Goal: Information Seeking & Learning: Find specific fact

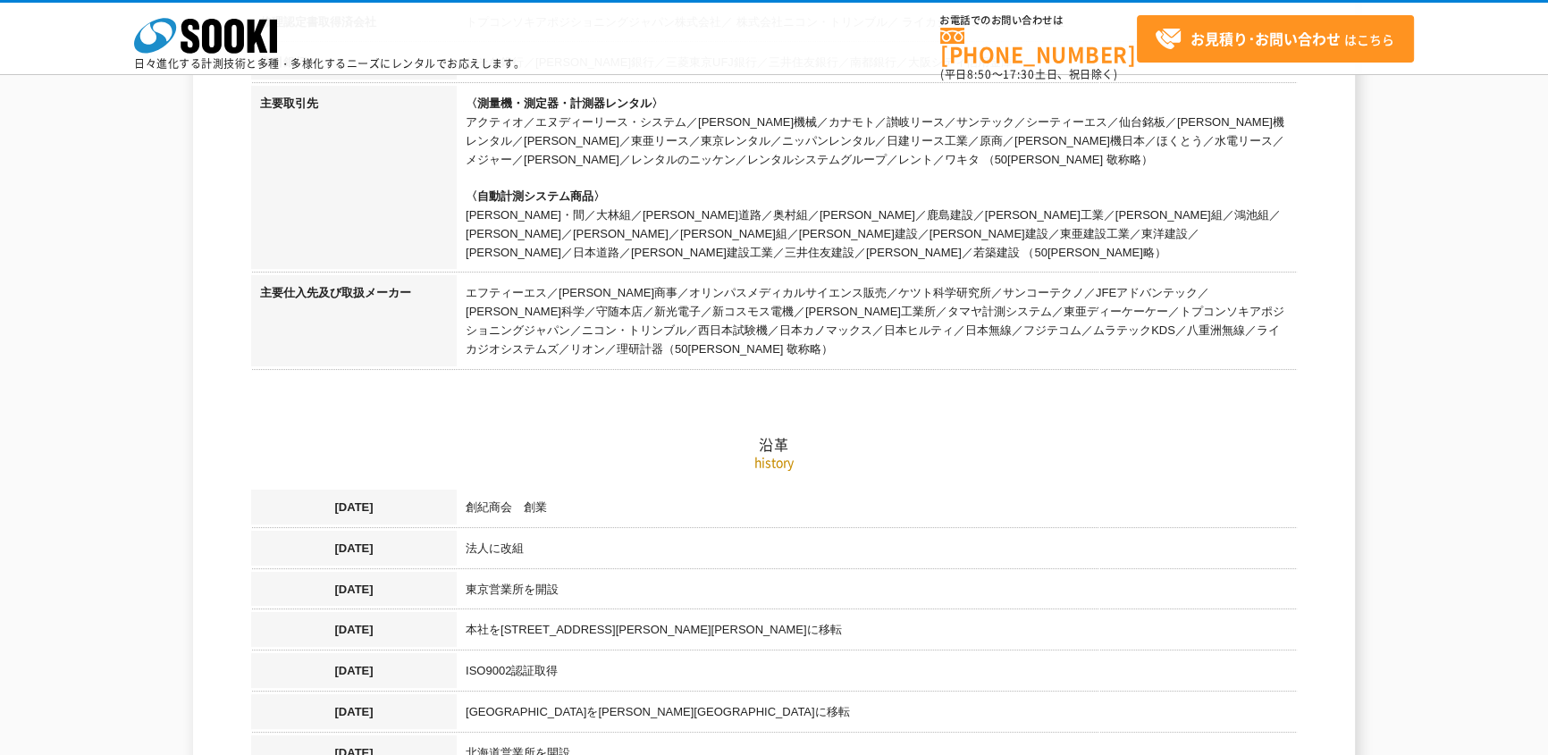
click at [791, 495] on td "創紀商会　創業" at bounding box center [877, 510] width 840 height 41
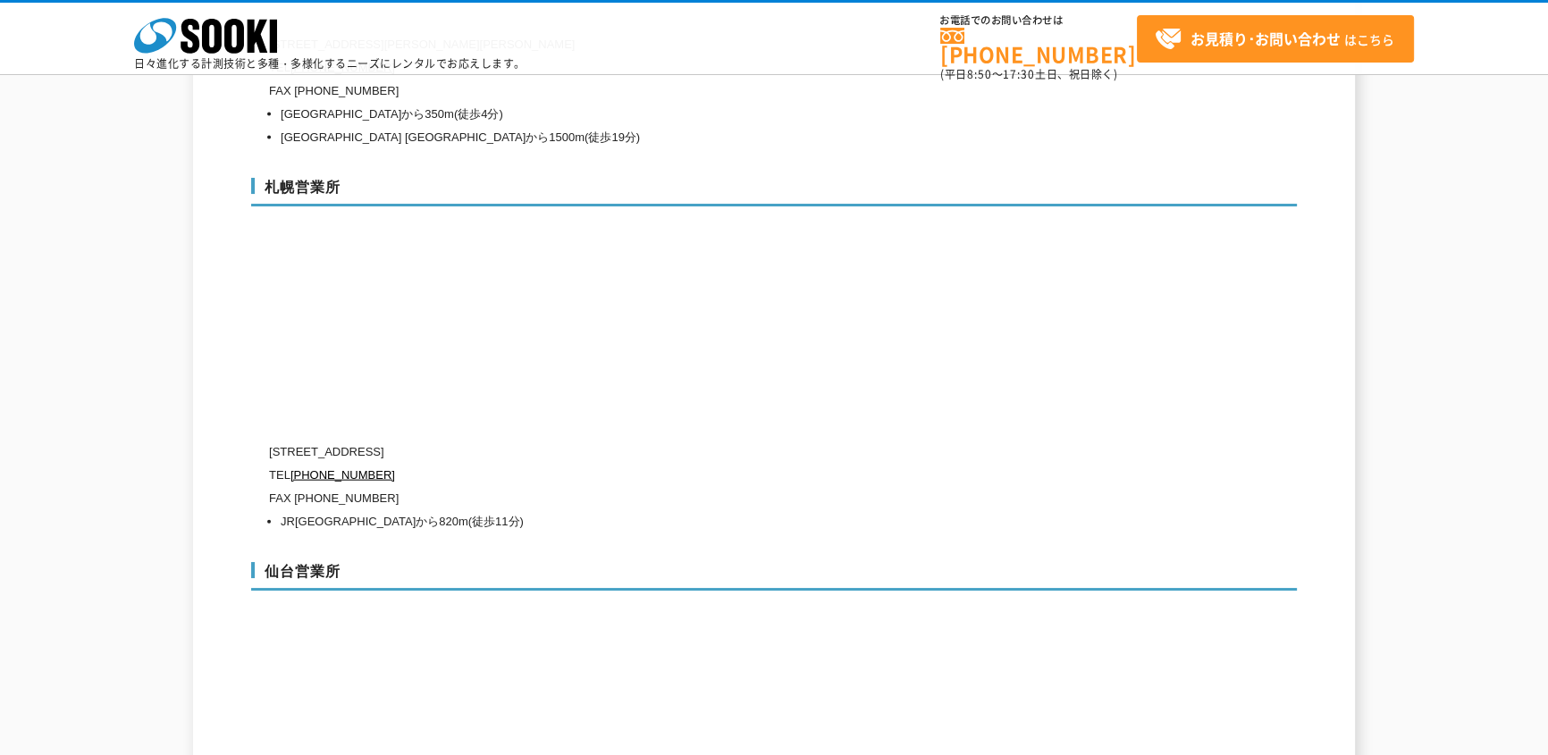
scroll to position [5038, 0]
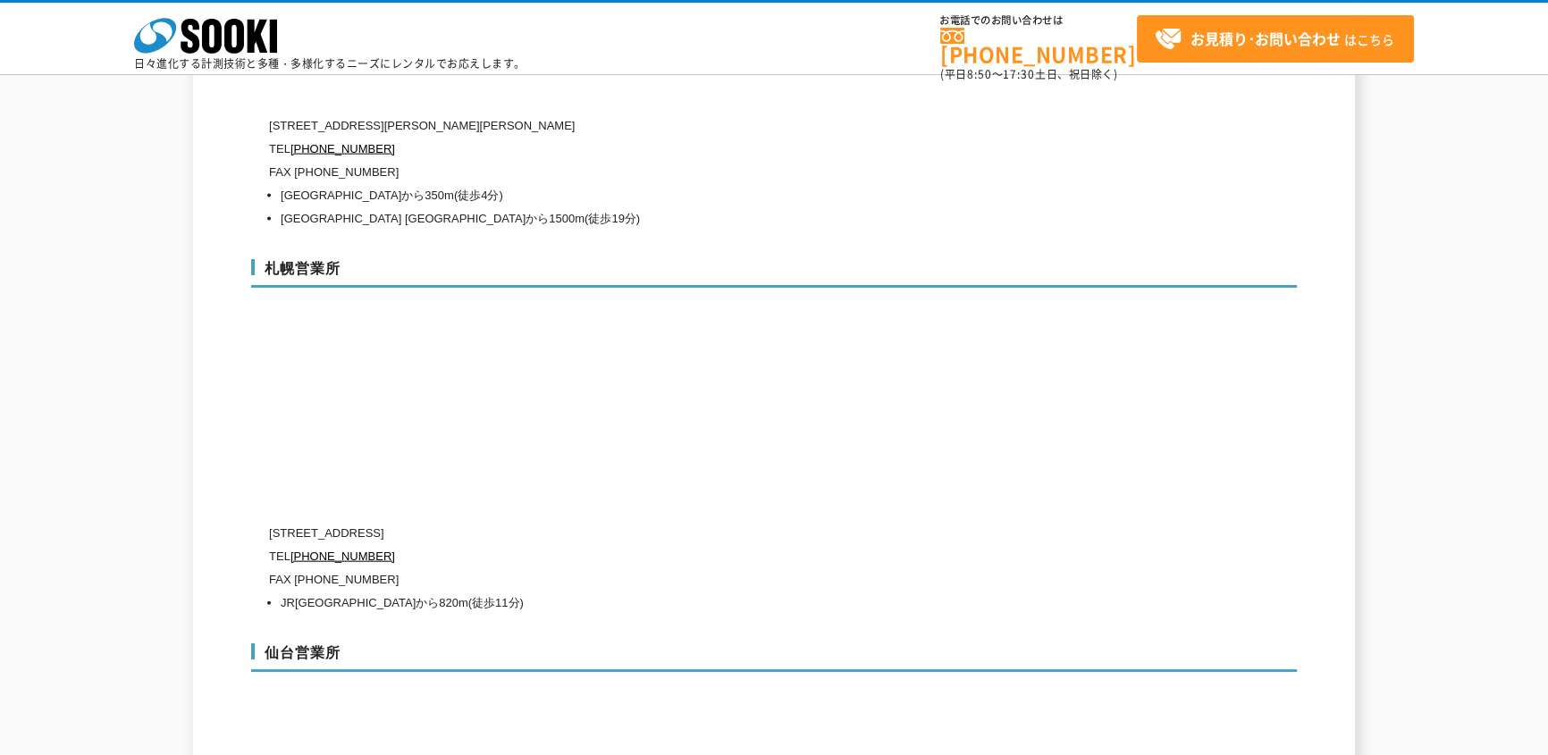
click at [995, 438] on div "札幌営業所 〒006-0803 北海道札幌市手稲区新発寒三条1-10-8 TEL 0120-856-992 FAX (011)667-4731 JR函館本線 …" at bounding box center [774, 433] width 1046 height 384
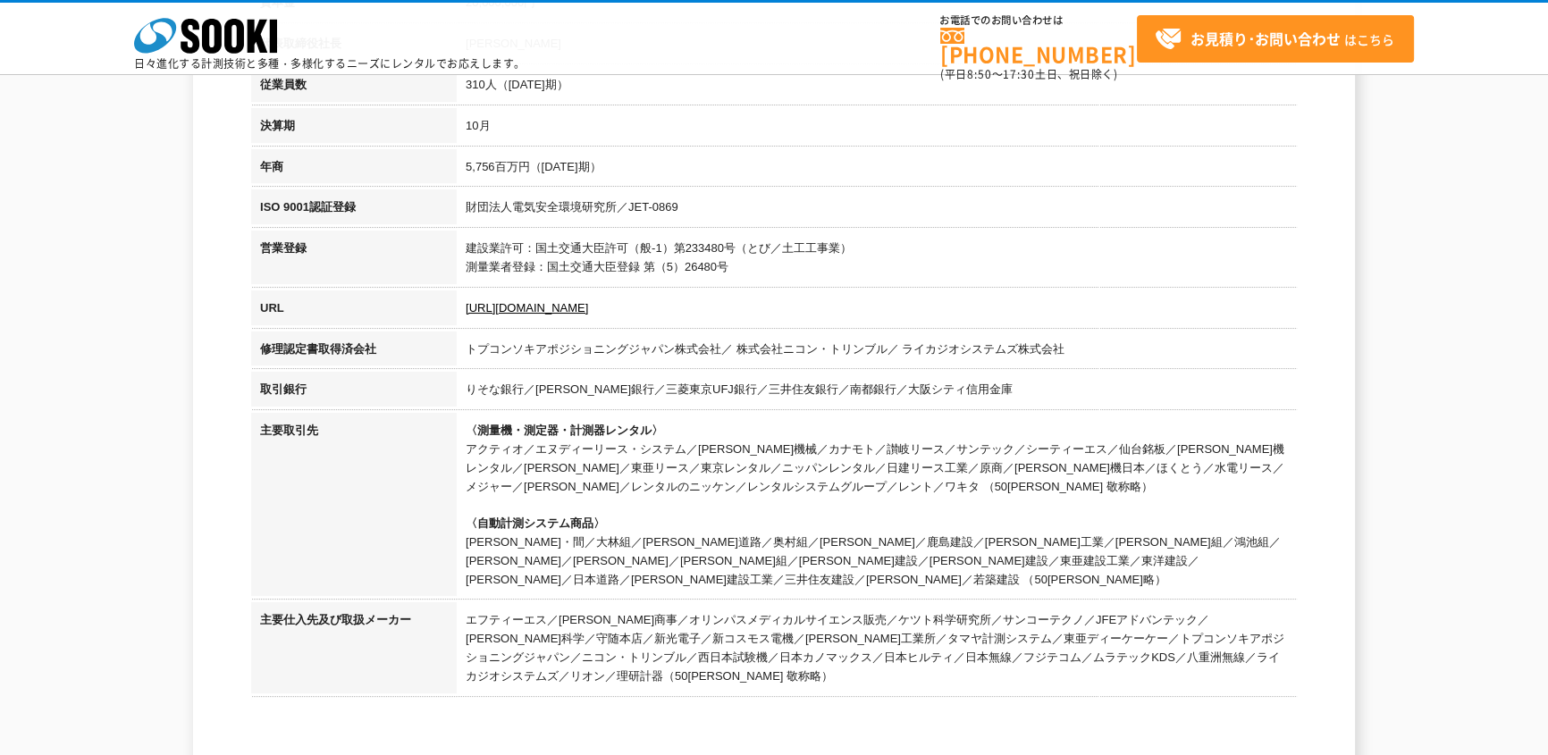
scroll to position [487, 0]
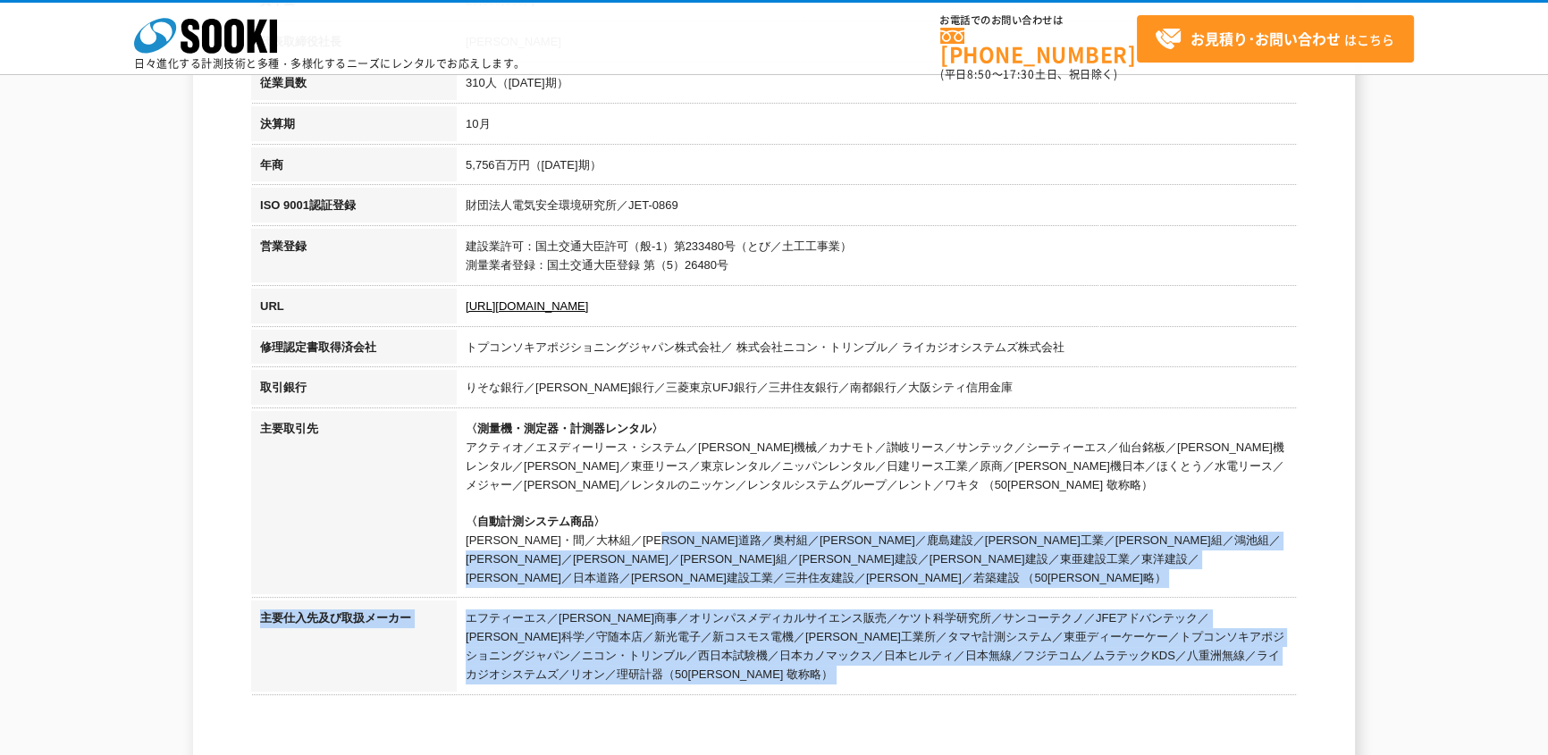
drag, startPoint x: 1140, startPoint y: 571, endPoint x: 469, endPoint y: 537, distance: 671.3
click at [469, 537] on td "〈測量機・測定器・計測器レンタル〉 アクティオ／エヌディーリース・システム／奥村機械／カナモト／讃岐リース／サンテック／シーティーエス／仙台銘板／太陽建機レン…" at bounding box center [877, 506] width 840 height 190
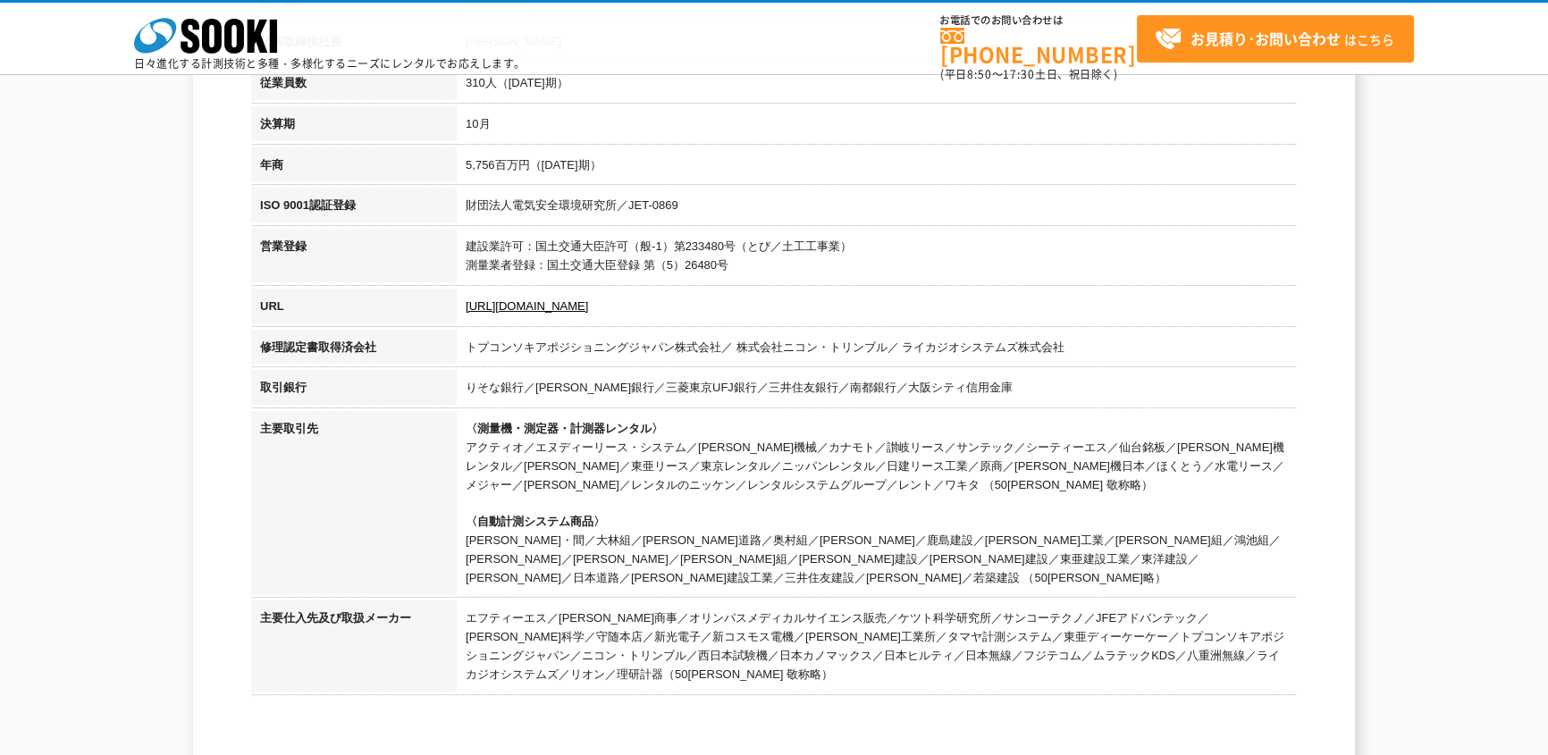
drag, startPoint x: 632, startPoint y: 358, endPoint x: 898, endPoint y: 369, distance: 266.6
click at [770, 379] on tbody "商号 株式会社ソーキ 設立 1989年4月(平成元年) 資本金 20,000,000円 代表取締役社長 梶原 英登 従業員数 310人（2024年10月期） …" at bounding box center [774, 300] width 1046 height 797
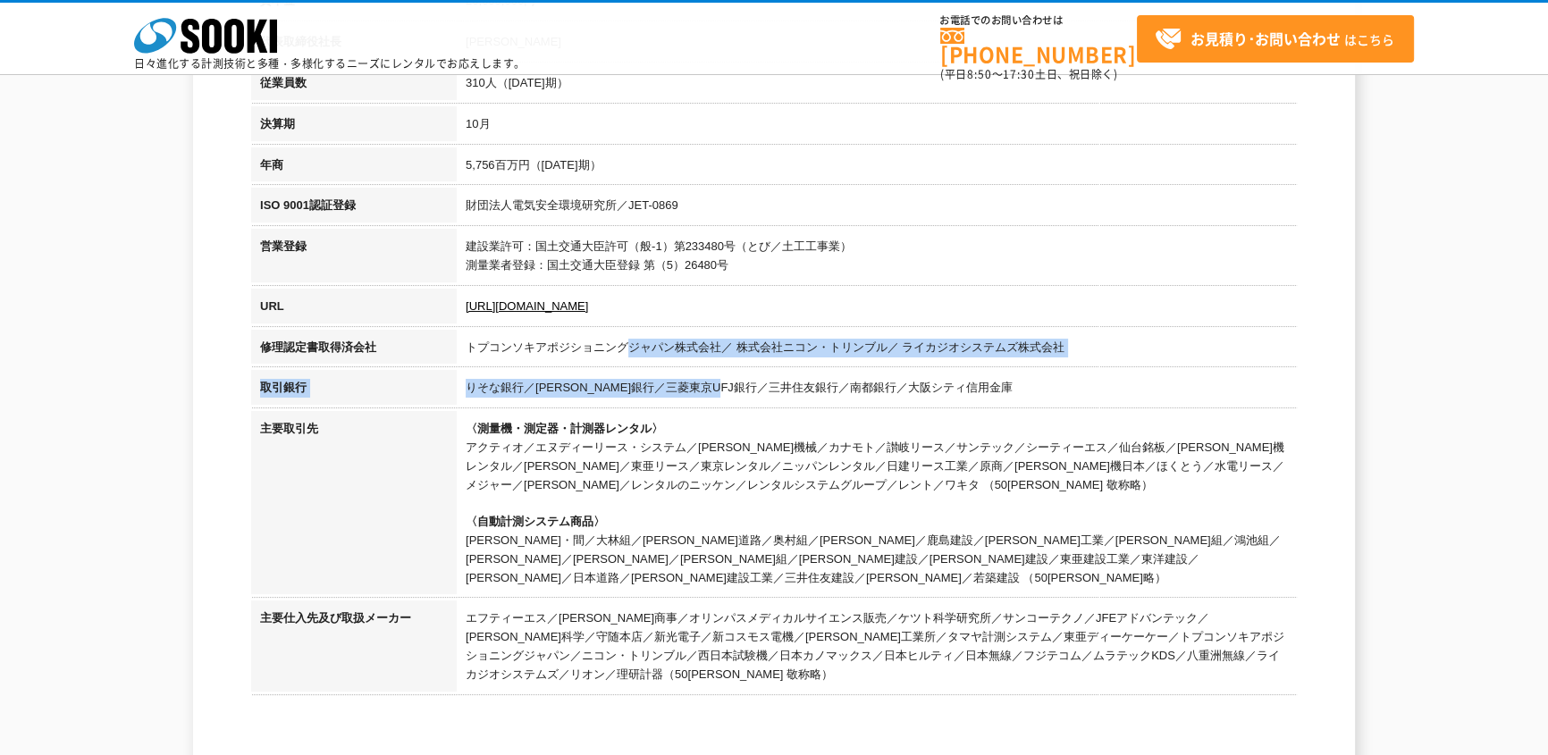
click at [917, 362] on td "トプコンソキアポジショニングジャパン株式会社／ 株式会社ニコン・トリンブル／ ライカジオシステムズ株式会社" at bounding box center [877, 350] width 840 height 41
drag, startPoint x: 1000, startPoint y: 382, endPoint x: 272, endPoint y: 347, distance: 729.4
click at [272, 347] on tbody "商号 株式会社ソーキ 設立 1989年4月(平成元年) 資本金 20,000,000円 代表取締役社長 梶原 英登 従業員数 310人（2024年10月期） …" at bounding box center [774, 300] width 1046 height 797
click at [272, 347] on th "修理認定書取得済会社" at bounding box center [354, 350] width 206 height 41
drag, startPoint x: 250, startPoint y: 349, endPoint x: 969, endPoint y: 382, distance: 719.5
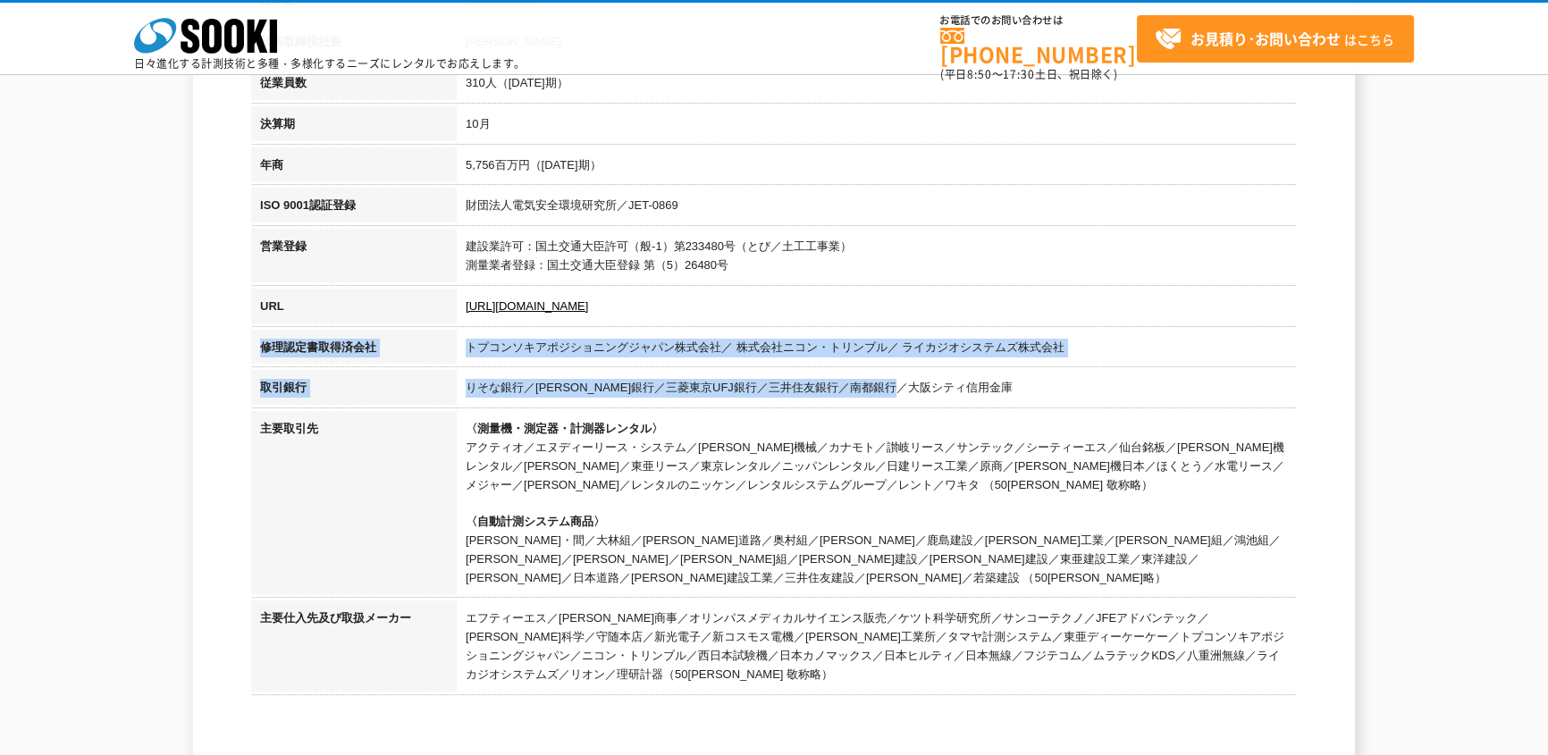
click at [969, 382] on tbody "商号 株式会社ソーキ 設立 1989年4月(平成元年) 資本金 20,000,000円 代表取締役社長 梶原 英登 従業員数 310人（2024年10月期） …" at bounding box center [774, 300] width 1046 height 797
click at [969, 382] on td "りそな銀行／みずほ銀行／三菱東京UFJ銀行／三井住友銀行／南都銀行／大阪シティ信用金庫" at bounding box center [877, 390] width 840 height 41
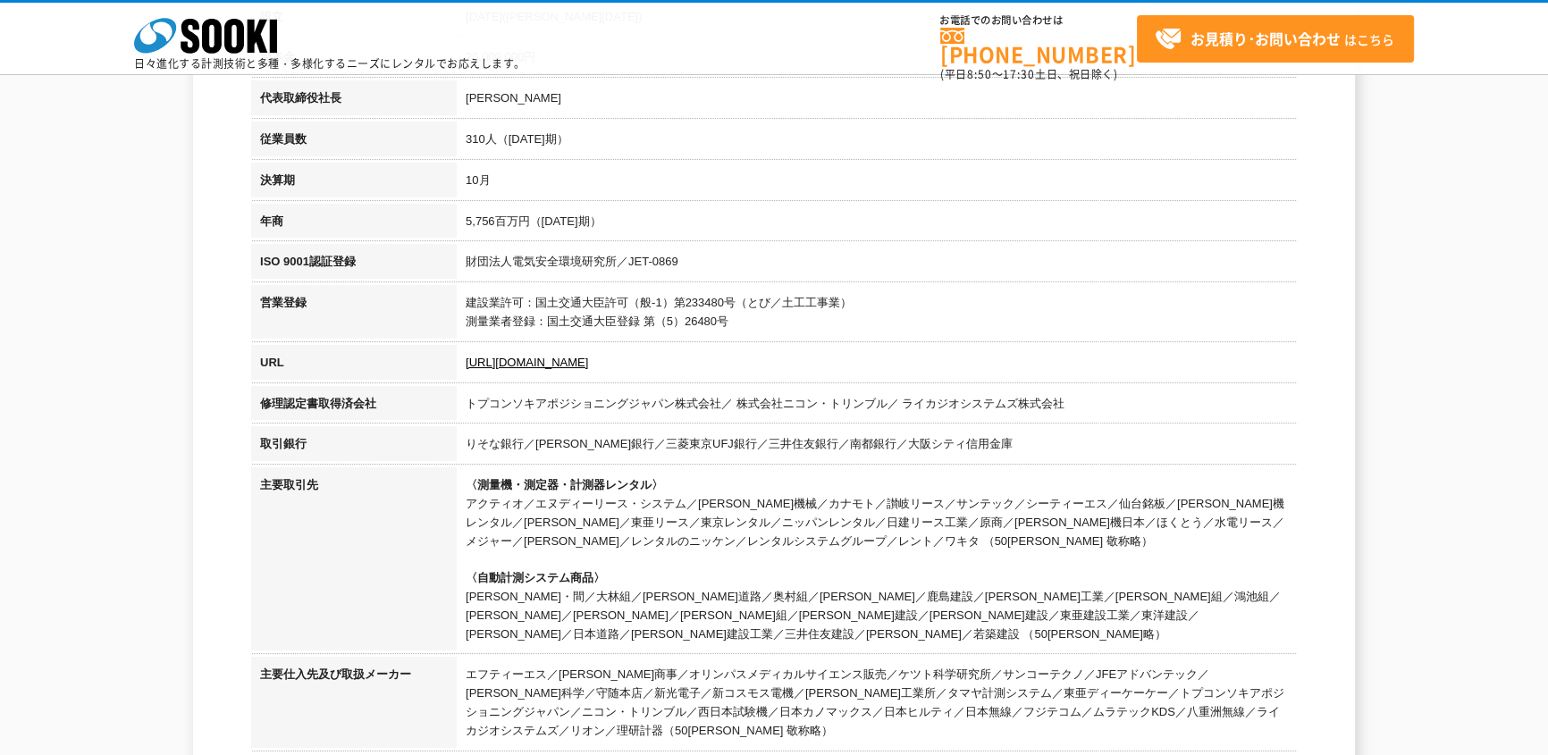
scroll to position [325, 0]
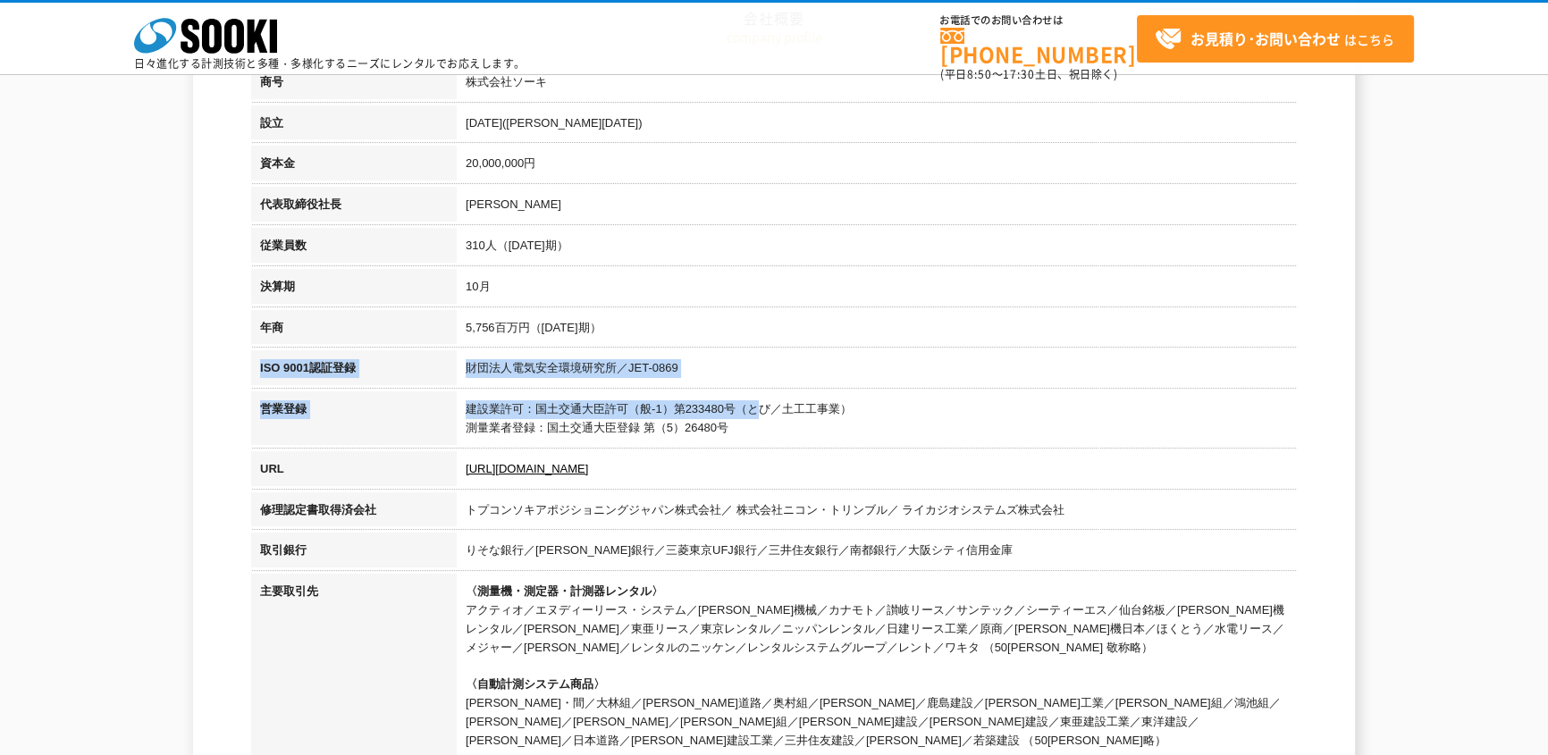
drag, startPoint x: 760, startPoint y: 414, endPoint x: 368, endPoint y: 375, distance: 393.4
click at [254, 377] on tbody "商号 株式会社ソーキ 設立 1989年4月(平成元年) 資本金 20,000,000円 代表取締役社長 梶原 英登 従業員数 310人（2024年10月期） …" at bounding box center [774, 462] width 1046 height 797
click at [368, 375] on th "ISO 9001認証登録" at bounding box center [354, 370] width 206 height 41
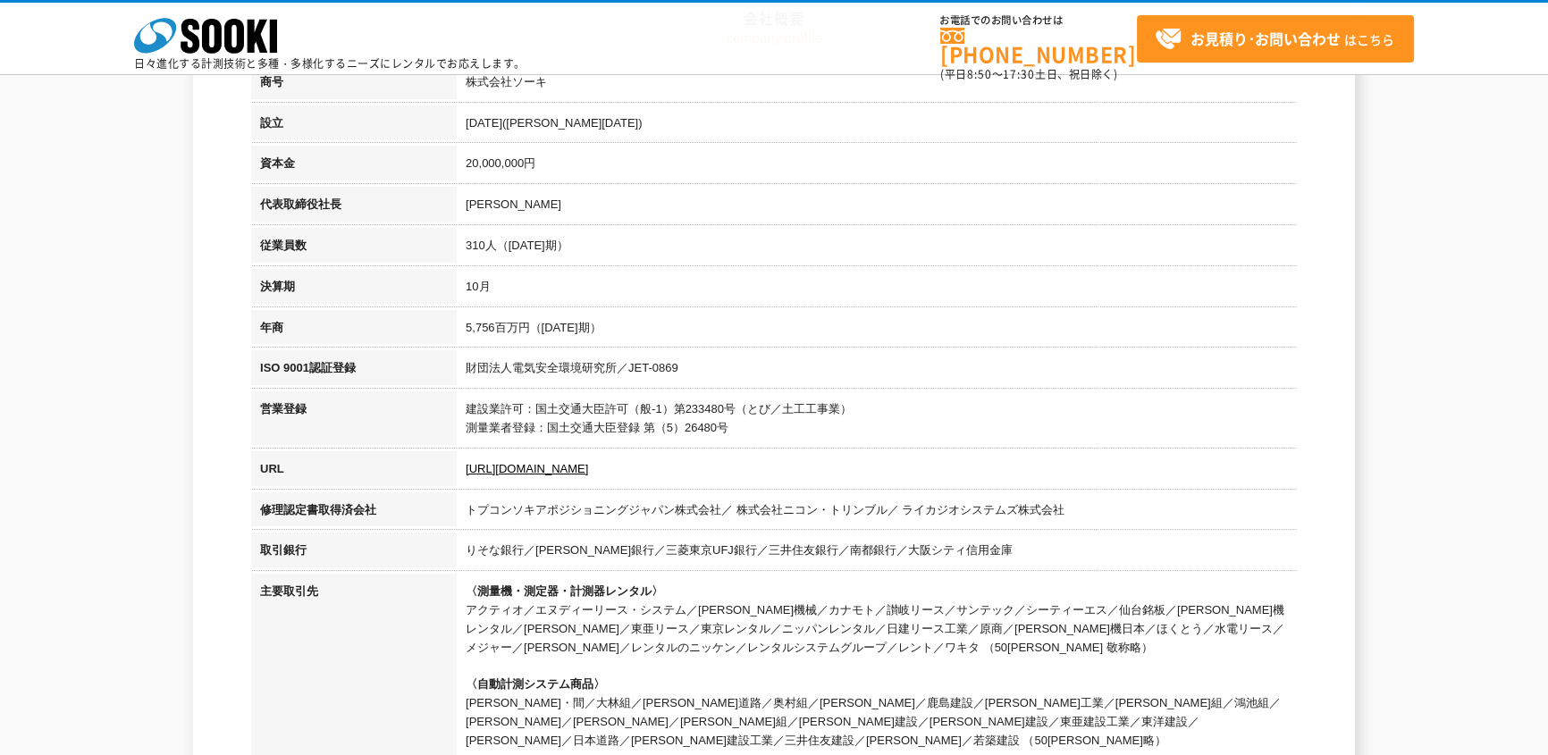
drag, startPoint x: 265, startPoint y: 290, endPoint x: 777, endPoint y: 417, distance: 527.9
click at [777, 417] on tbody "商号 株式会社ソーキ 設立 1989年4月(平成元年) 資本金 20,000,000円 代表取締役社長 梶原 英登 従業員数 310人（2024年10月期） …" at bounding box center [774, 462] width 1046 height 797
click at [777, 417] on td "建設業許可：国土交通大臣許可（般-1）第233480号（とび／土工工事業） 測量業者登録：国土交通大臣登録 第（5）26480号" at bounding box center [877, 422] width 840 height 60
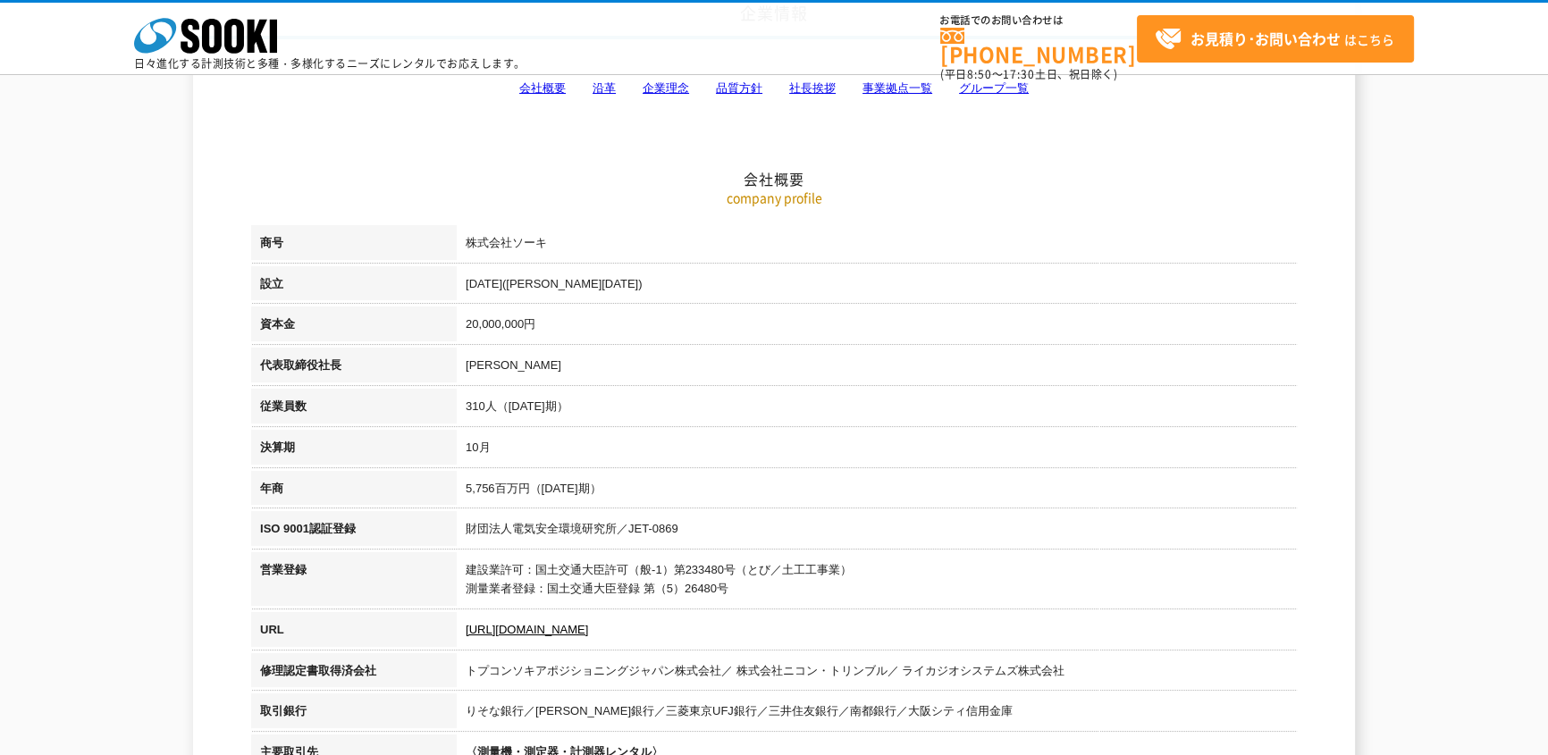
scroll to position [162, 0]
drag, startPoint x: 492, startPoint y: 449, endPoint x: 257, endPoint y: 348, distance: 255.1
click at [257, 348] on tbody "商号 株式会社ソーキ 設立 1989年4月(平成元年) 資本金 20,000,000円 代表取締役社長 梶原 英登 従業員数 310人（2024年10月期） …" at bounding box center [774, 625] width 1046 height 797
click at [257, 350] on th "代表取締役社長" at bounding box center [354, 370] width 206 height 41
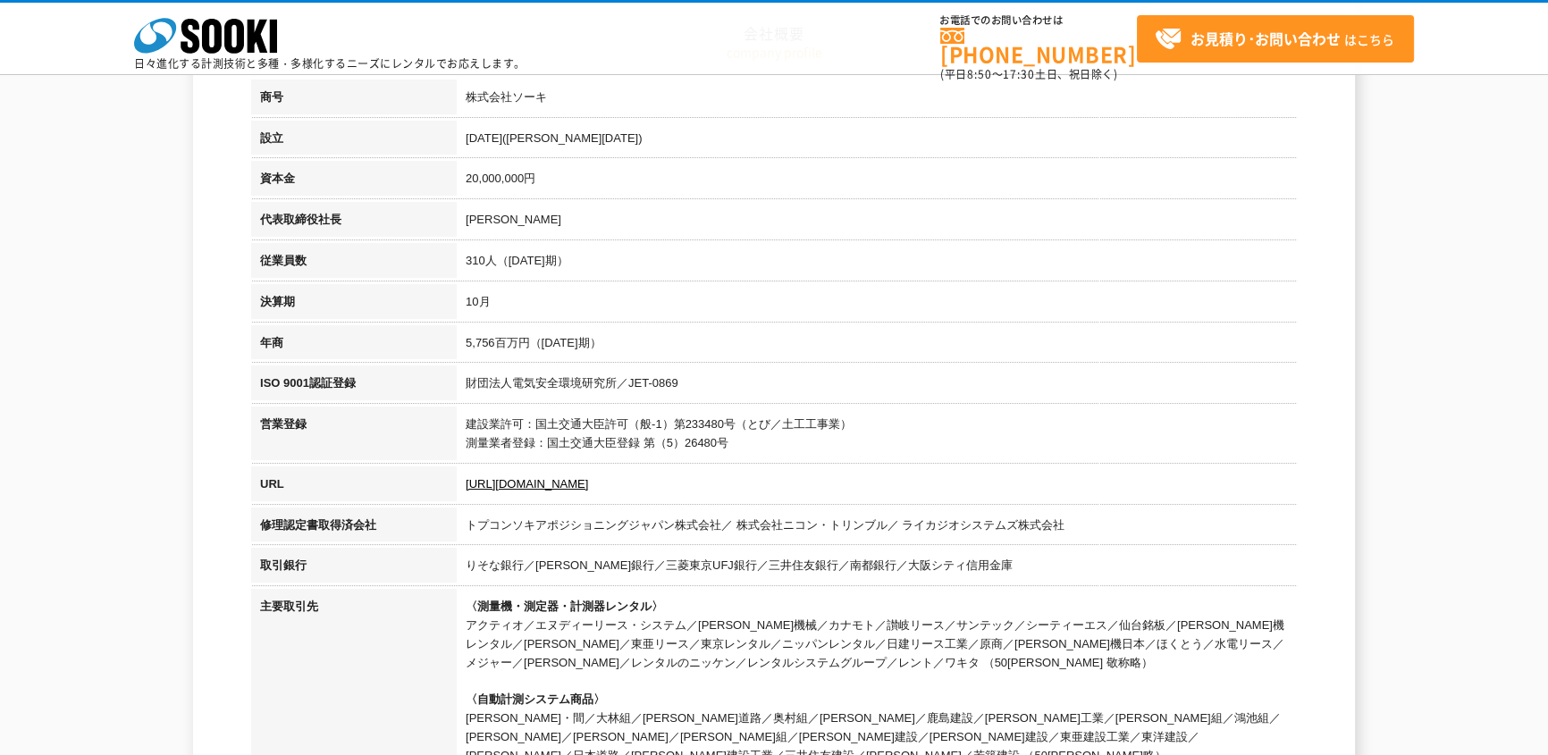
scroll to position [325, 0]
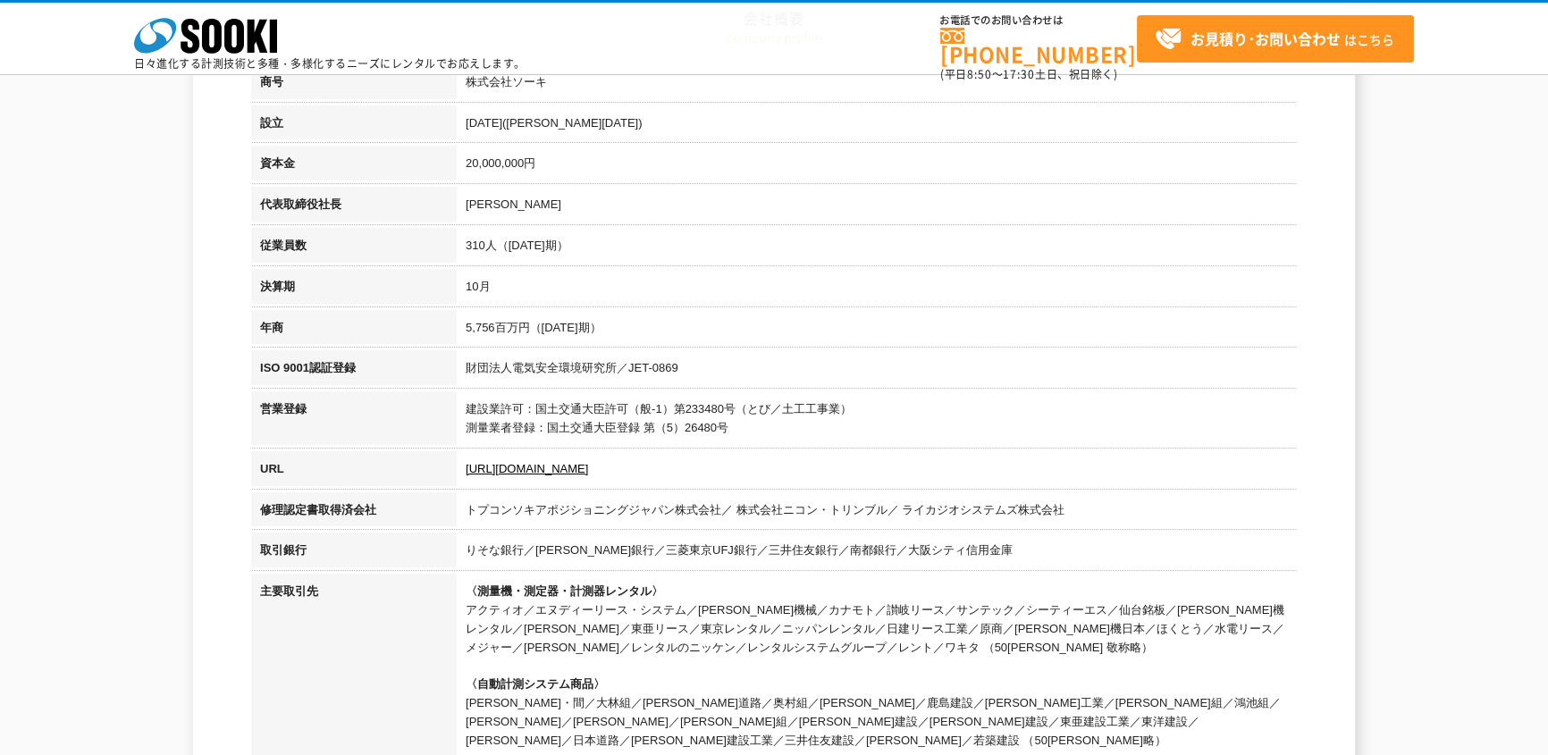
drag, startPoint x: 816, startPoint y: 430, endPoint x: 436, endPoint y: 412, distance: 380.3
click at [436, 412] on tr "営業登録 建設業許可：国土交通大臣許可（般-1）第233480号（とび／土工工事業） 測量業者登録：国土交通大臣登録 第（5）26480号" at bounding box center [774, 422] width 1046 height 60
click at [436, 412] on th "営業登録" at bounding box center [354, 422] width 206 height 60
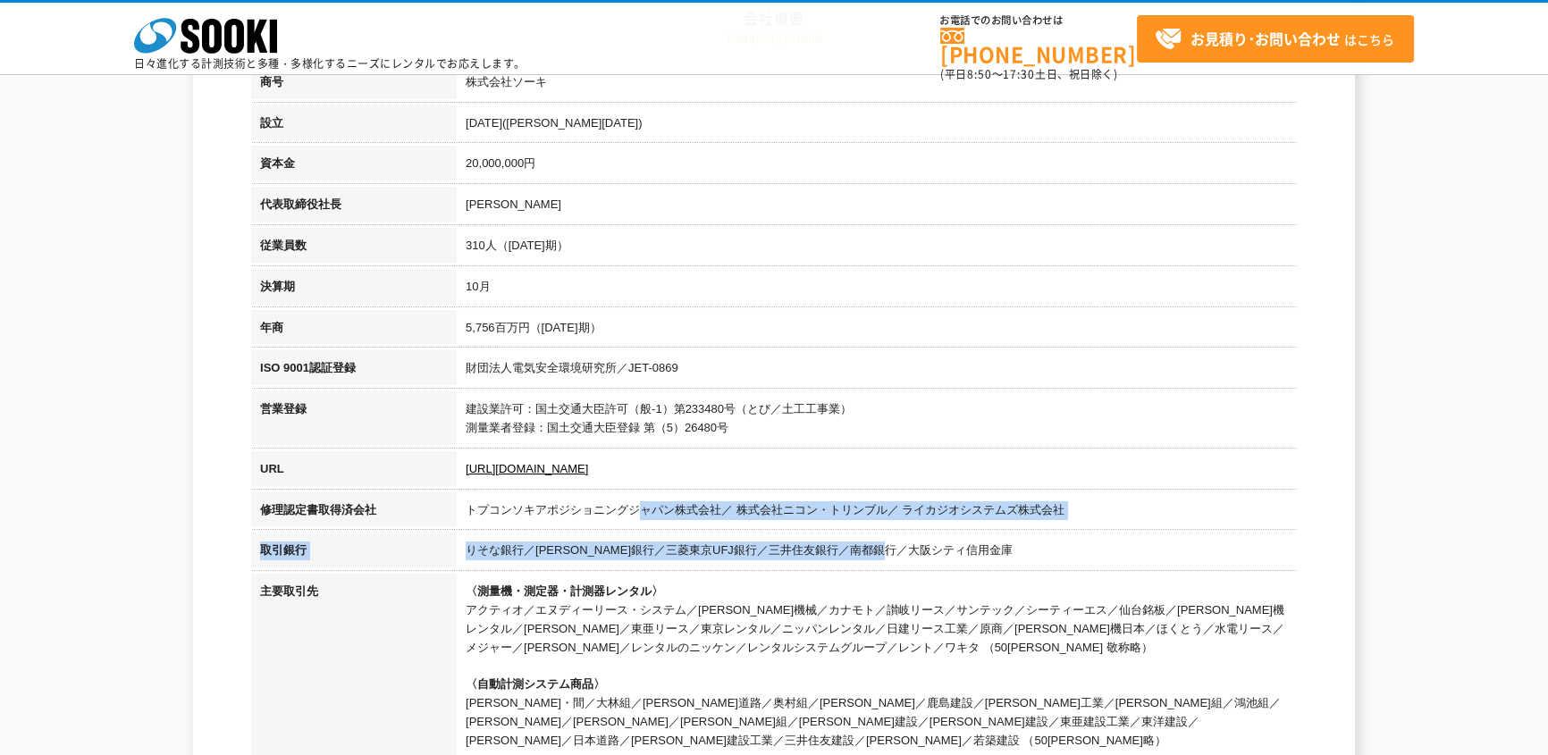
drag, startPoint x: 746, startPoint y: 527, endPoint x: 581, endPoint y: 525, distance: 165.4
click at [590, 525] on tbody "商号 株式会社ソーキ 設立 1989年4月(平成元年) 資本金 20,000,000円 代表取締役社長 梶原 英登 従業員数 310人（2024年10月期） …" at bounding box center [774, 462] width 1046 height 797
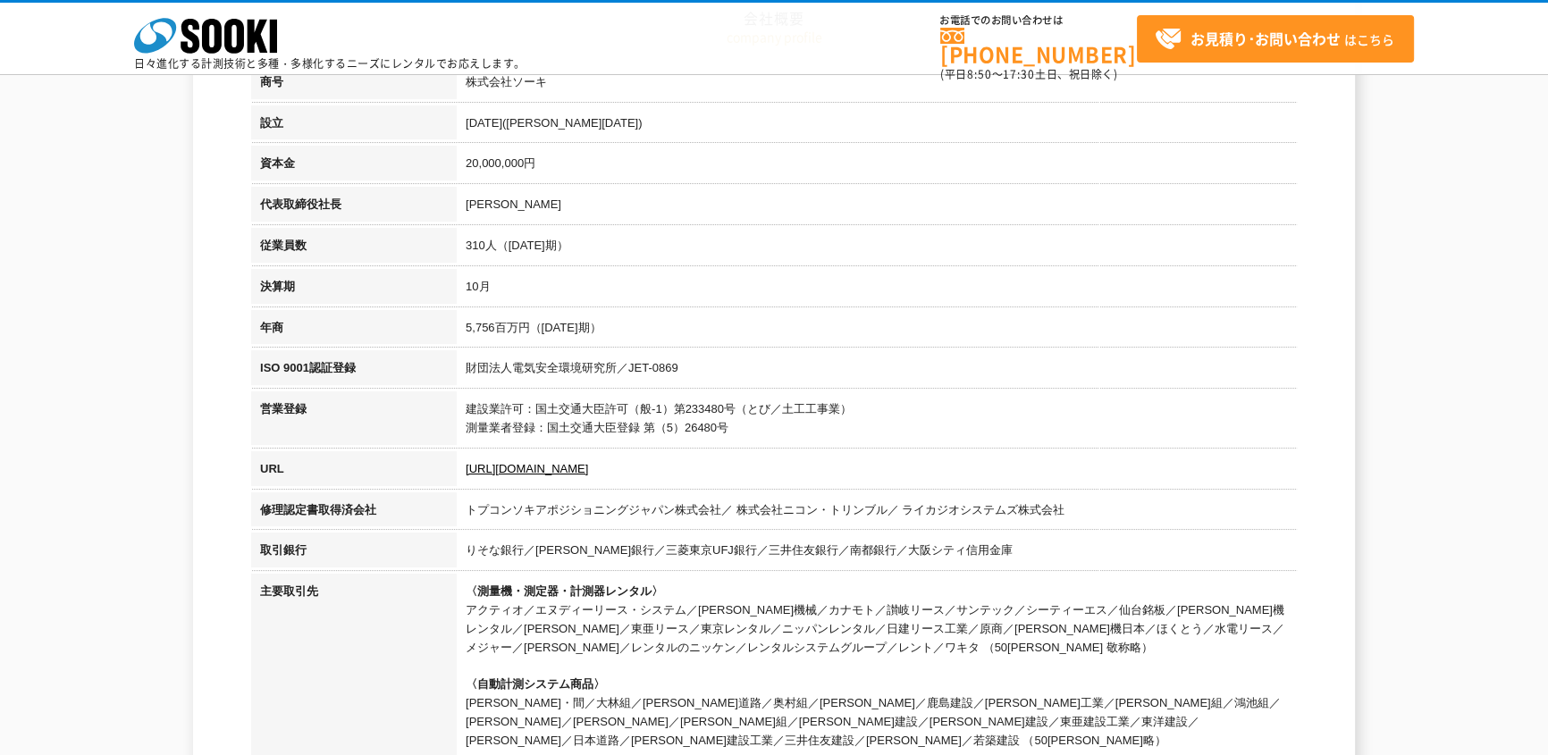
click at [581, 525] on td "トプコンソキアポジショニングジャパン株式会社／ 株式会社ニコン・トリンブル／ ライカジオシステムズ株式会社" at bounding box center [877, 513] width 840 height 41
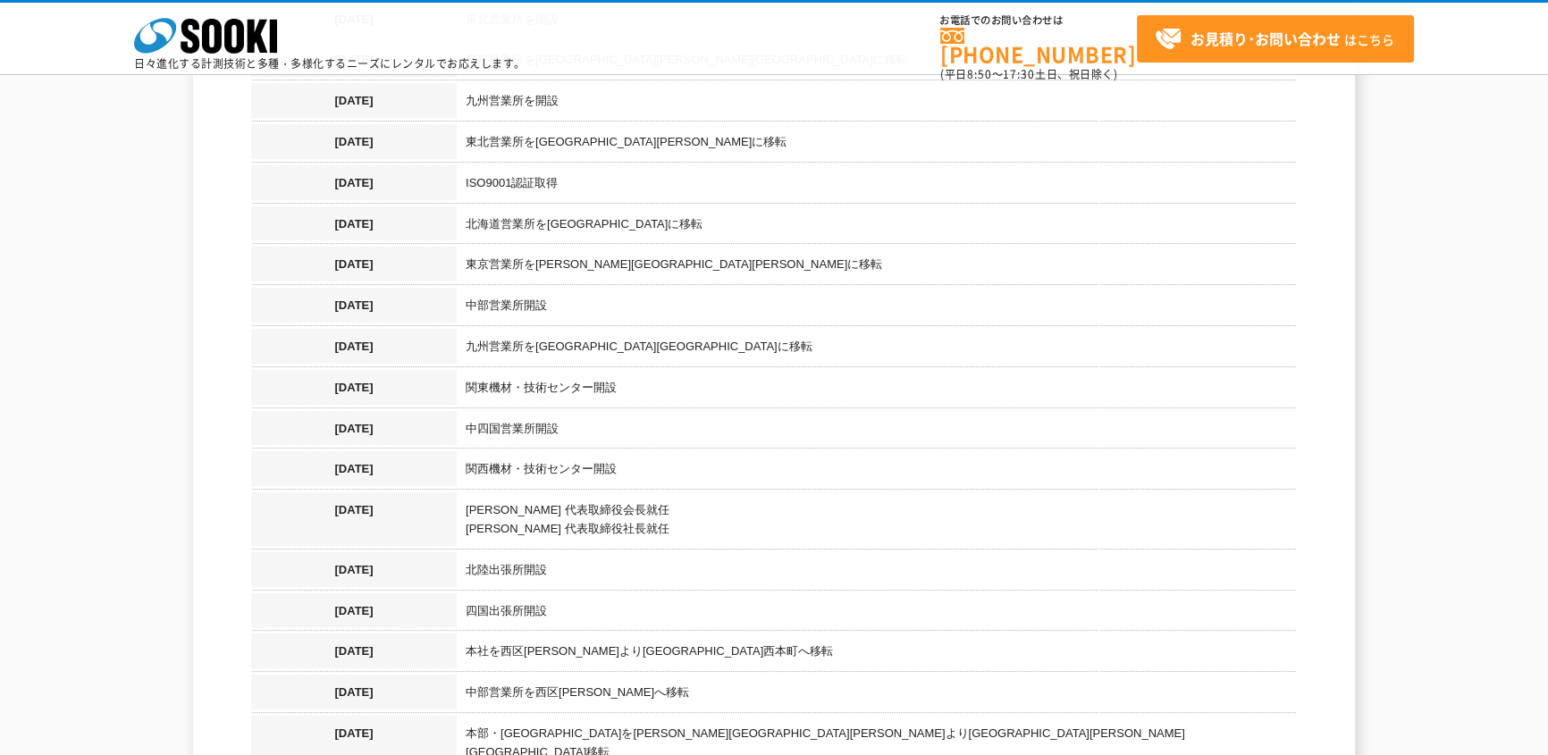
scroll to position [2031, 0]
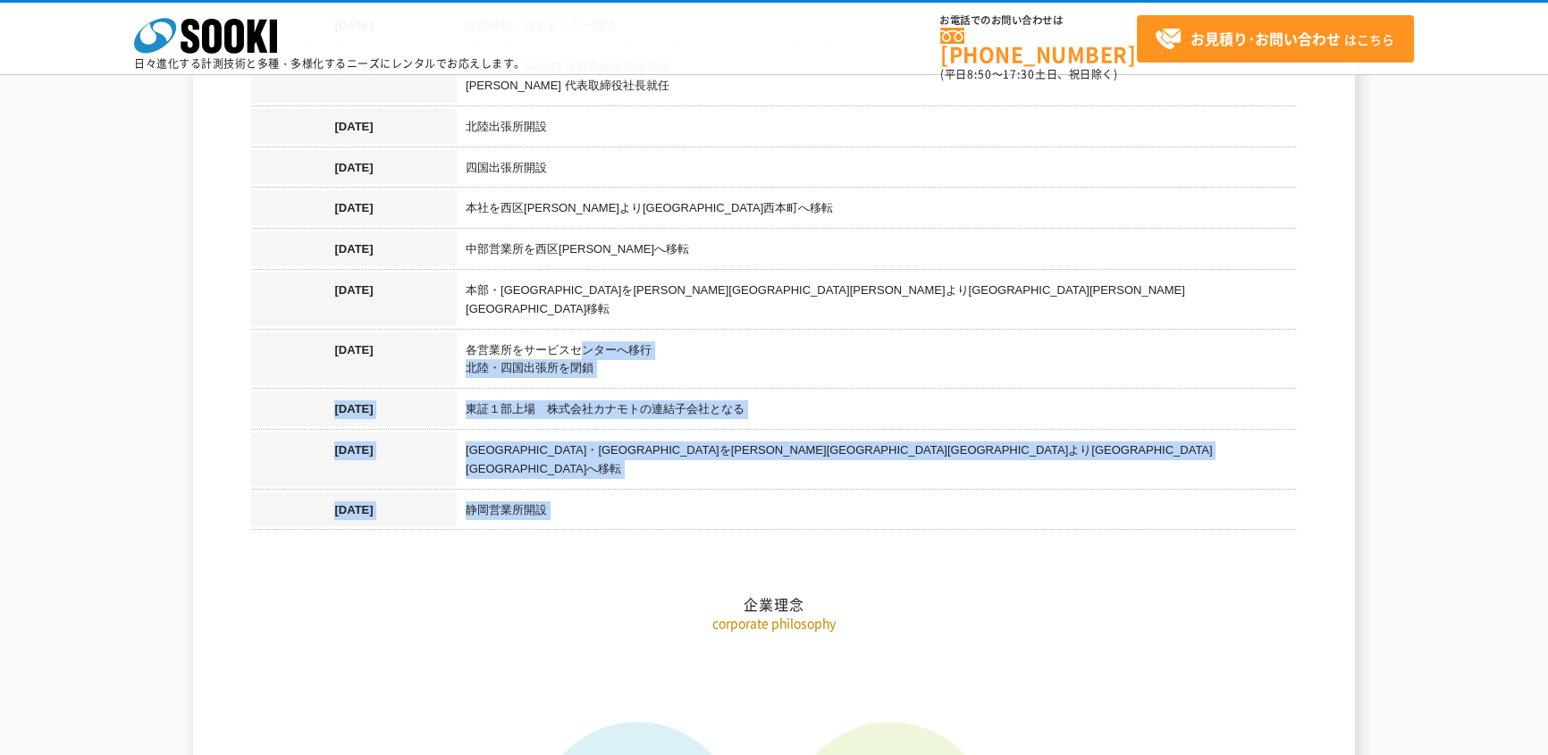
drag, startPoint x: 588, startPoint y: 474, endPoint x: 581, endPoint y: 307, distance: 167.3
click at [581, 333] on td "各営業所をサービスセンターへ移行 北陸・四国出張所を閉鎖" at bounding box center [877, 363] width 840 height 60
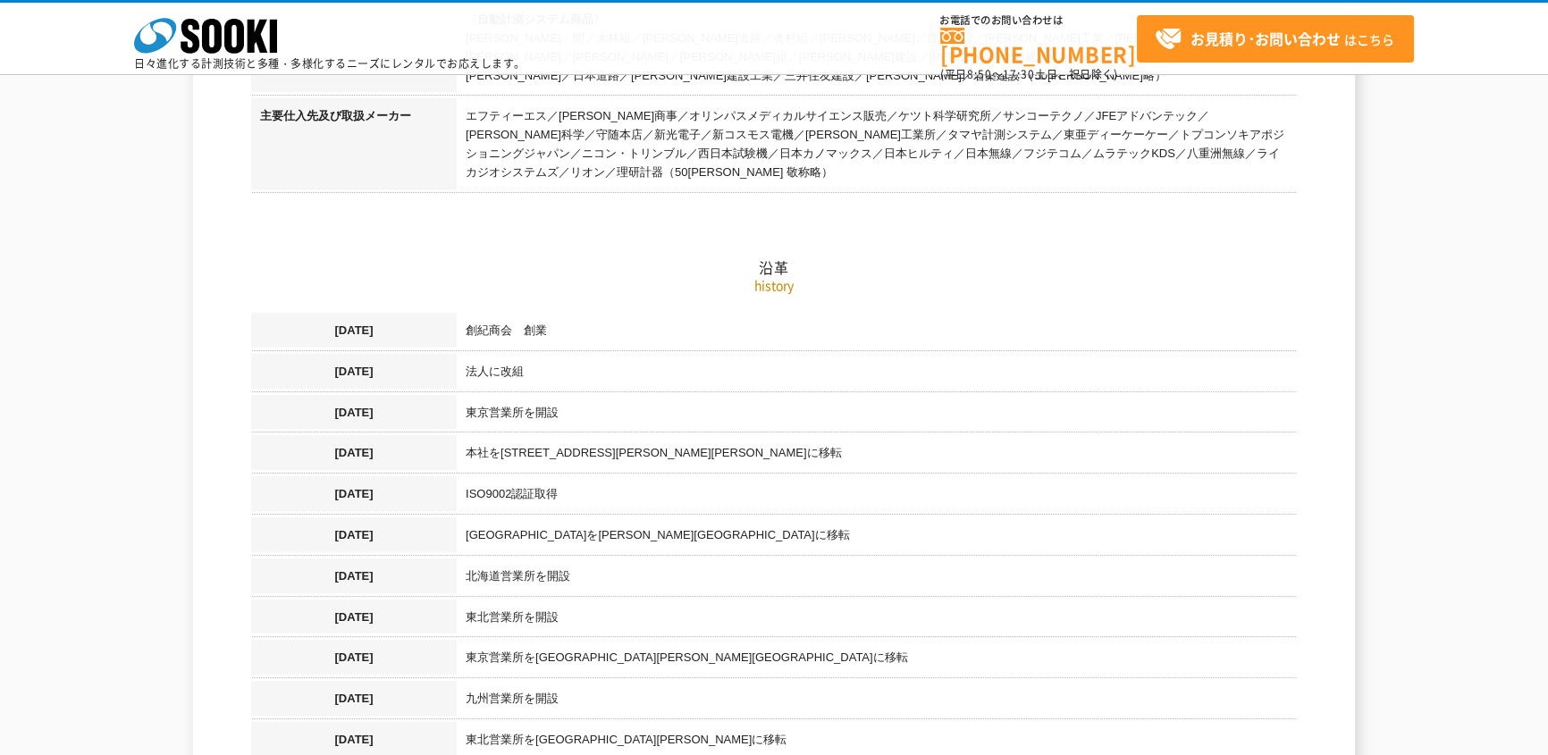
scroll to position [0, 0]
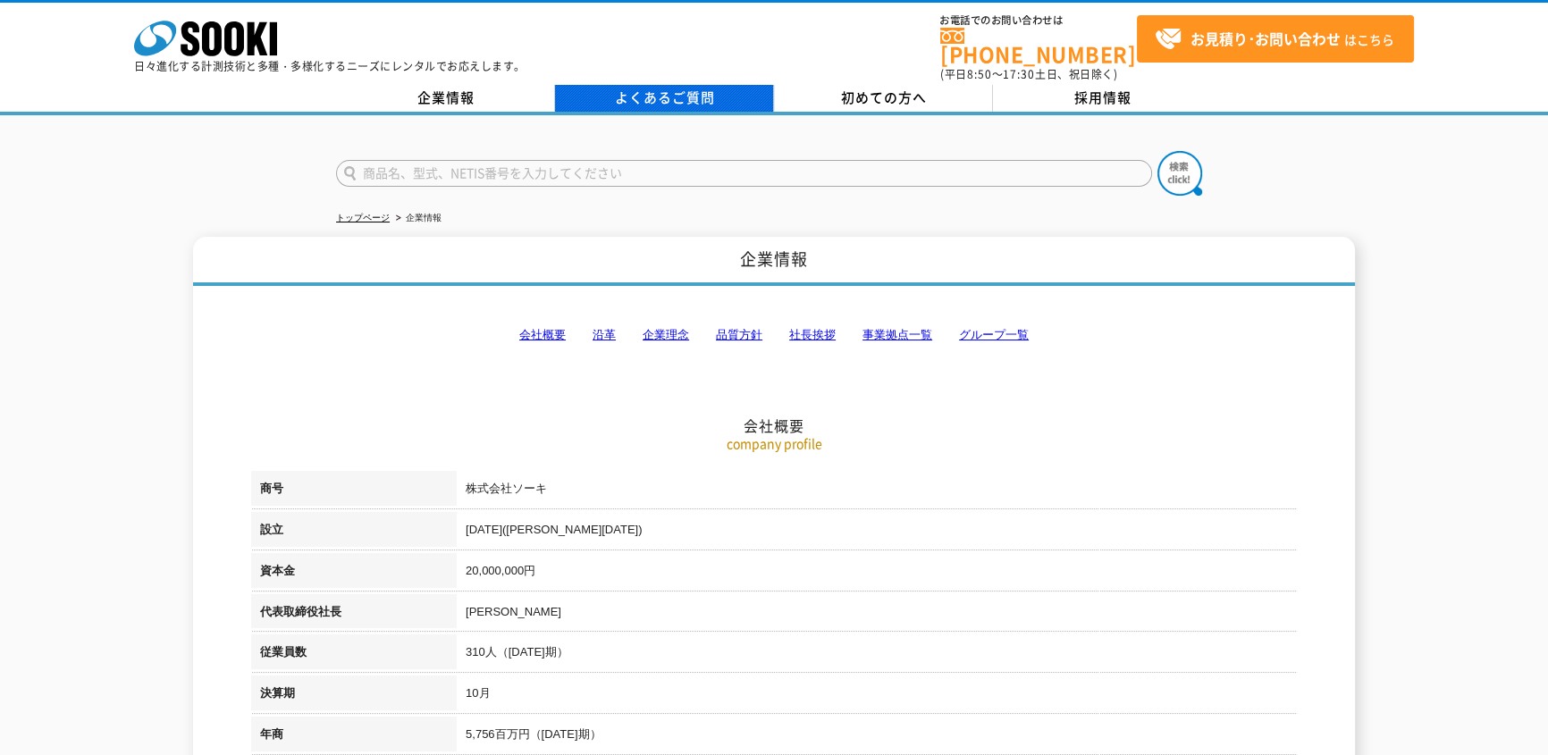
click at [673, 85] on link "よくあるご質問" at bounding box center [664, 98] width 219 height 27
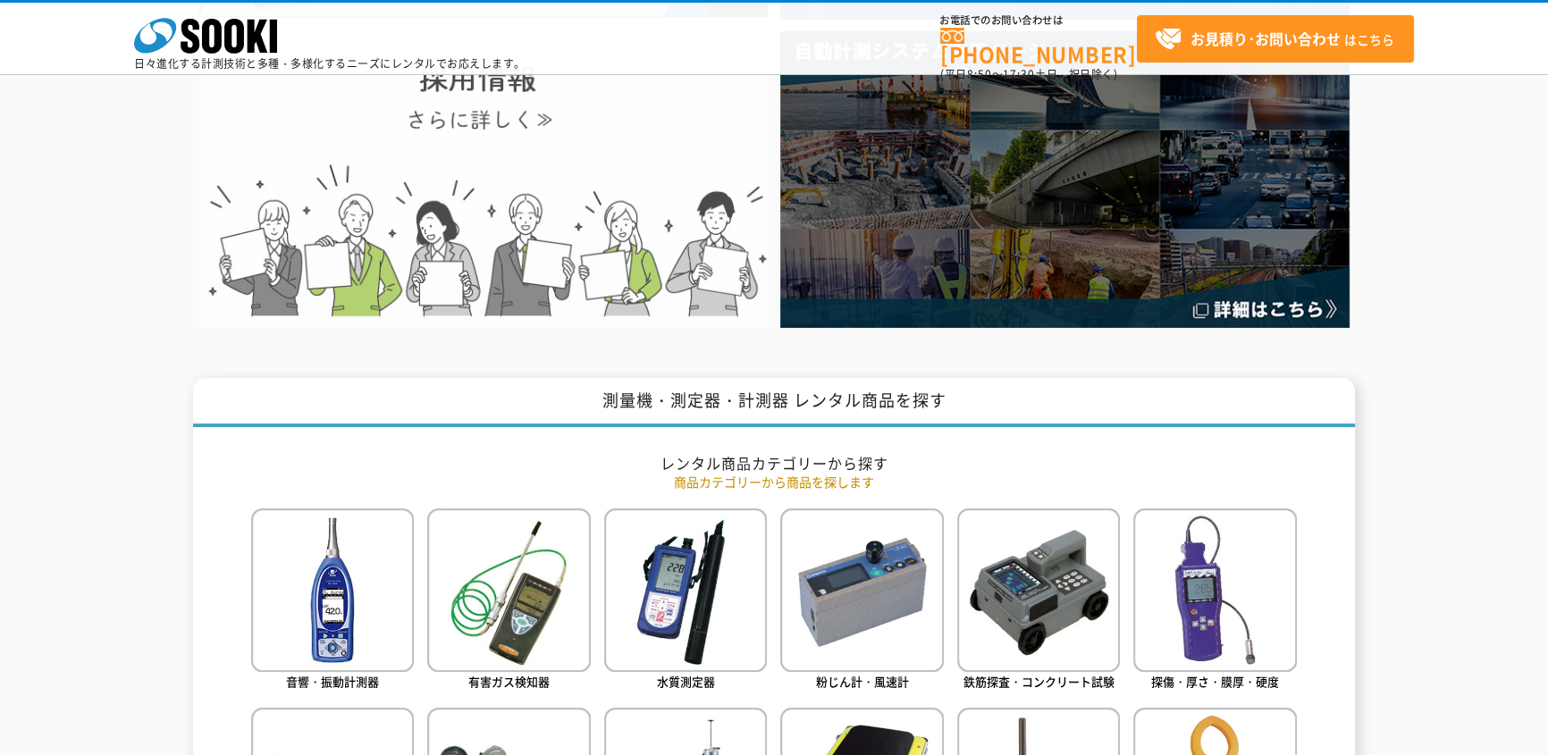
scroll to position [243, 0]
